Goal: Information Seeking & Learning: Get advice/opinions

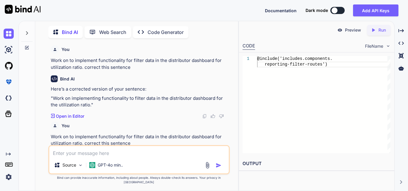
scroll to position [3119, 0]
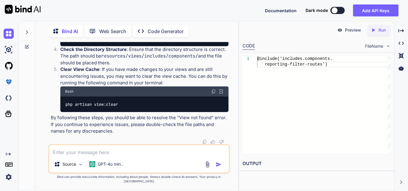
type textarea "we save file in strorage app public folder in [GEOGRAPHIC_DATA] how to get the …"
type textarea "x"
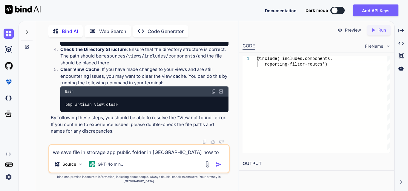
type textarea "we save file in strorage app public folder in [GEOGRAPHIC_DATA] how to get the …"
type textarea "x"
type textarea "we save file in strorage app public folder in [GEOGRAPHIC_DATA] how to get the …"
type textarea "x"
type textarea "we save file in strorage app public folder in [GEOGRAPHIC_DATA] how to get the …"
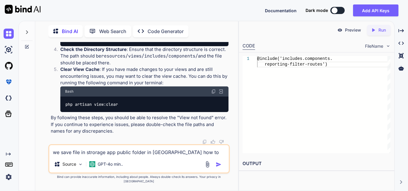
type textarea "x"
type textarea "we save file in strorage app public folder in [GEOGRAPHIC_DATA] how to get the …"
type textarea "x"
type textarea "we save file in strorage app public folder in [GEOGRAPHIC_DATA] how to get the …"
type textarea "x"
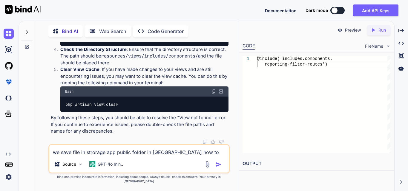
type textarea "we save file in strorage app public folder in [GEOGRAPHIC_DATA] how to get the …"
type textarea "x"
type textarea "we save file in strorage app public folder in [GEOGRAPHIC_DATA] how to get the …"
type textarea "x"
type textarea "we save file in strorage app public folder in [GEOGRAPHIC_DATA] how to get the …"
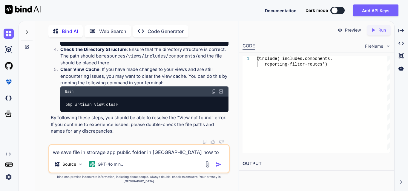
type textarea "x"
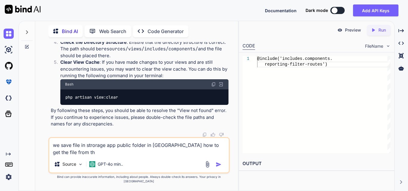
type textarea "we save file in strorage app public folder in [GEOGRAPHIC_DATA] how to get the …"
type textarea "x"
type textarea "we save file in strorage app public folder in [GEOGRAPHIC_DATA] how to get the …"
type textarea "x"
type textarea "we save file in strorage app public folder in [GEOGRAPHIC_DATA] how to get the …"
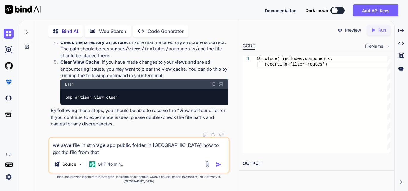
type textarea "x"
type textarea "we save file in strorage app public folder in [GEOGRAPHIC_DATA] how to get the …"
type textarea "x"
type textarea "we save file in strorage app public folder in [GEOGRAPHIC_DATA] how to get the …"
type textarea "x"
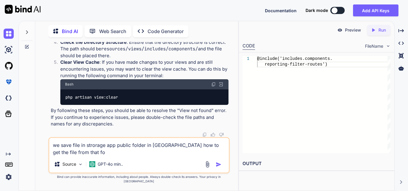
type textarea "we save file in strorage app public folder in [GEOGRAPHIC_DATA] how to get the …"
type textarea "x"
type textarea "we save file in strorage app public folder in [GEOGRAPHIC_DATA] how to get the …"
type textarea "x"
type textarea "we save file in strorage app public folder in [GEOGRAPHIC_DATA] how to get the …"
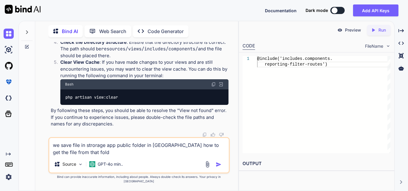
type textarea "x"
type textarea "we save file in strorage app public folder in [GEOGRAPHIC_DATA] how to get the …"
type textarea "x"
type textarea "we save file in strorage app public folder in [GEOGRAPHIC_DATA] how to get the …"
type textarea "x"
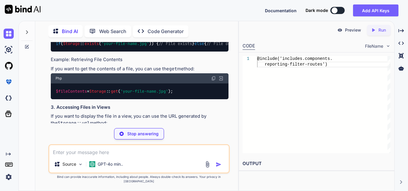
scroll to position [0, 69]
type textarea "x"
type textarea "php artisan storage:link"
type textarea "x"
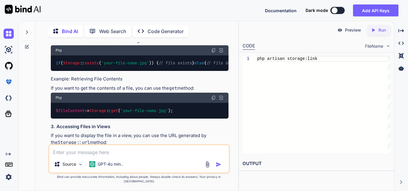
scroll to position [3434, 0]
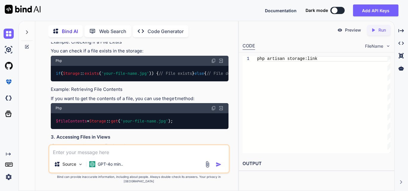
drag, startPoint x: 81, startPoint y: 80, endPoint x: 138, endPoint y: 78, distance: 57.3
click at [138, 29] on code "use Illuminate \ Support \ Facades \ Storage ; $fileName = 'your-file-name.jpg'…" at bounding box center [183, 20] width 256 height 18
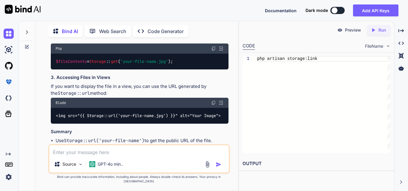
click at [101, 156] on textarea at bounding box center [138, 150] width 179 height 11
type textarea "i"
type textarea "x"
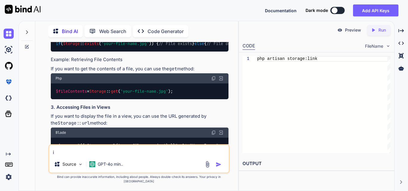
type textarea "i"
drag, startPoint x: 83, startPoint y: 50, endPoint x: 137, endPoint y: 50, distance: 53.4
click at [76, 156] on textarea "i" at bounding box center [138, 150] width 179 height 11
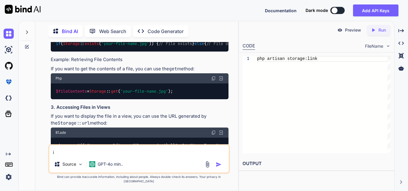
type textarea "x"
type textarea "h"
type textarea "x"
type textarea "ho"
type textarea "x"
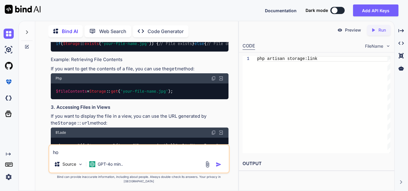
type textarea "how"
type textarea "x"
type textarea "how"
type textarea "x"
type textarea "how t"
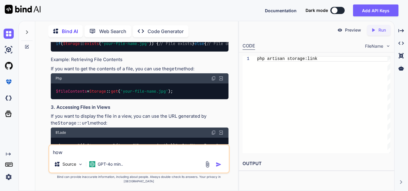
type textarea "x"
type textarea "how to"
type textarea "x"
type textarea "how to"
type textarea "x"
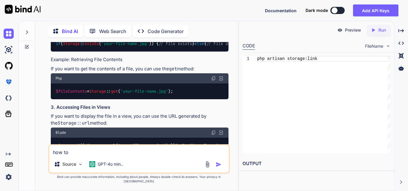
type textarea "how to g"
type textarea "x"
type textarea "how to ge"
type textarea "x"
type textarea "how to get"
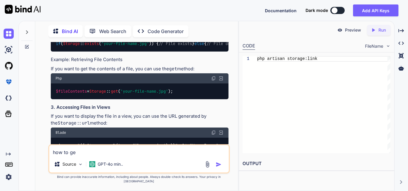
type textarea "x"
type textarea "how to get"
type textarea "x"
type textarea "how to get t"
type textarea "x"
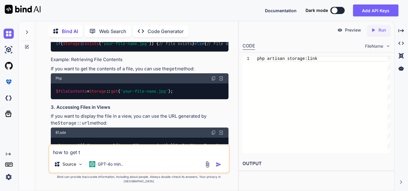
type textarea "how to get th"
type textarea "x"
type textarea "how to get thi"
type textarea "x"
type textarea "how to get this"
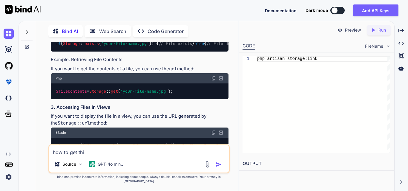
type textarea "x"
type textarea "how to get this"
type textarea "x"
type textarea "how to get this i"
type textarea "x"
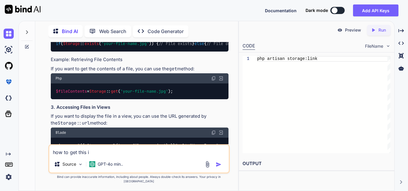
type textarea "how to get this in"
type textarea "x"
type textarea "how to get this in"
type textarea "x"
type textarea "how to get this in a"
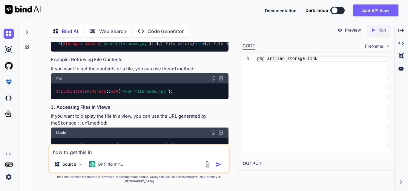
type textarea "x"
type textarea "how to get this in ap"
type textarea "x"
type textarea "how to get this in api"
type textarea "x"
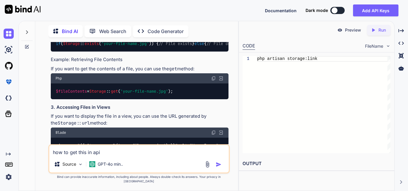
type textarea "how to get this in api"
type textarea "x"
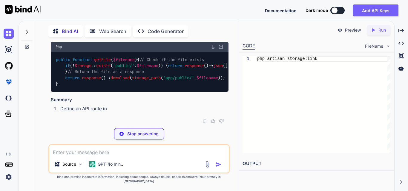
scroll to position [3999, 0]
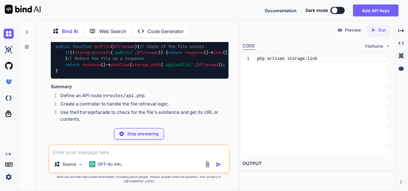
type textarea "x"
type textarea "use Illuminate\Support\Facades\Route; use App\Http\Controllers\FileController; …"
type textarea "x"
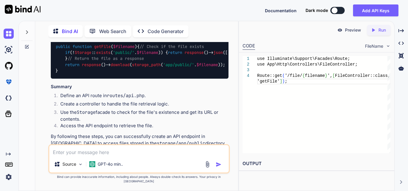
drag, startPoint x: 75, startPoint y: 109, endPoint x: 164, endPoint y: 109, distance: 88.9
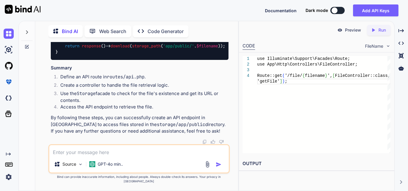
scroll to position [4029, 0]
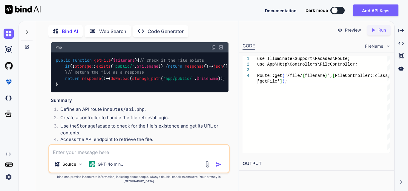
scroll to position [3910, 0]
